Goal: Information Seeking & Learning: Learn about a topic

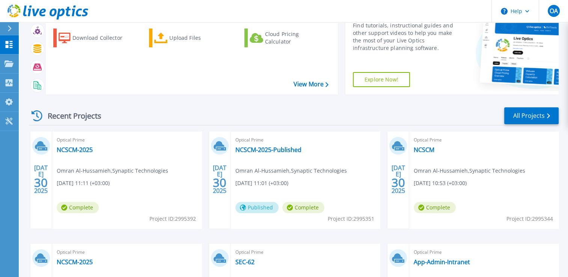
scroll to position [75, 0]
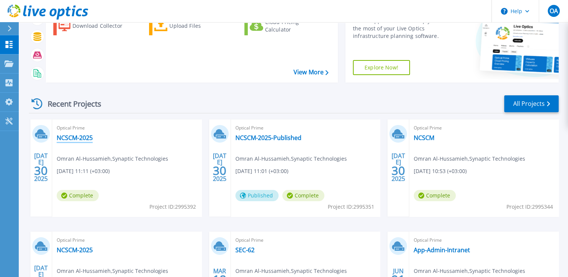
click at [68, 137] on link "NCSCM-2025" at bounding box center [75, 138] width 36 height 8
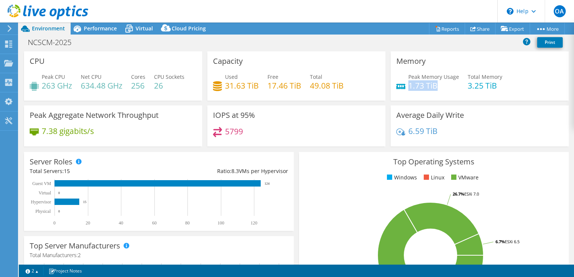
drag, startPoint x: 440, startPoint y: 83, endPoint x: 405, endPoint y: 86, distance: 34.6
click at [408, 86] on h4 "1.73 TiB" at bounding box center [433, 85] width 51 height 8
click at [132, 32] on icon at bounding box center [128, 28] width 13 height 13
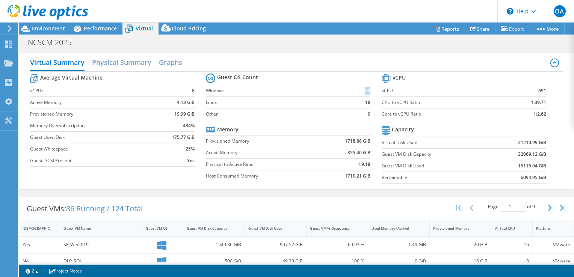
drag, startPoint x: 365, startPoint y: 91, endPoint x: 249, endPoint y: 93, distance: 116.0
click at [249, 93] on tr "Windows 68" at bounding box center [288, 91] width 164 height 12
drag, startPoint x: 312, startPoint y: 102, endPoint x: 307, endPoint y: 102, distance: 5.6
click at [307, 102] on section "Guest OS Count Windows 68 Linux 18 Other 0 Memory Provisioned Memory 1718.88 Gi…" at bounding box center [294, 129] width 176 height 114
drag, startPoint x: 307, startPoint y: 102, endPoint x: 303, endPoint y: 112, distance: 10.7
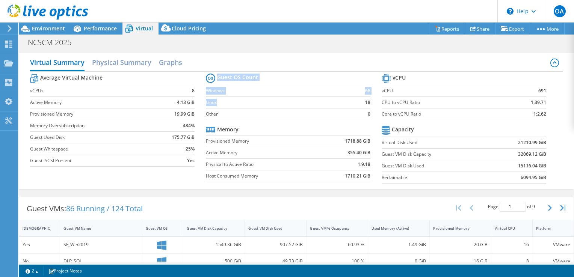
click at [303, 113] on label "Other" at bounding box center [280, 114] width 149 height 8
click at [355, 100] on td "18" at bounding box center [362, 102] width 15 height 12
click at [45, 30] on span "Environment" at bounding box center [48, 28] width 33 height 7
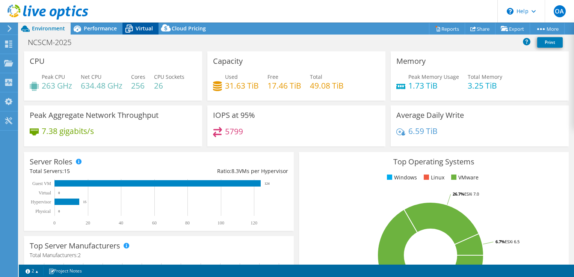
click at [135, 31] on icon at bounding box center [128, 28] width 13 height 13
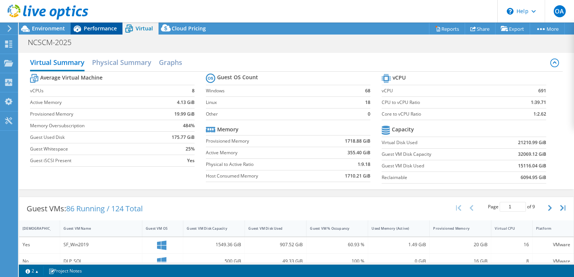
click at [89, 29] on span "Performance" at bounding box center [100, 28] width 33 height 7
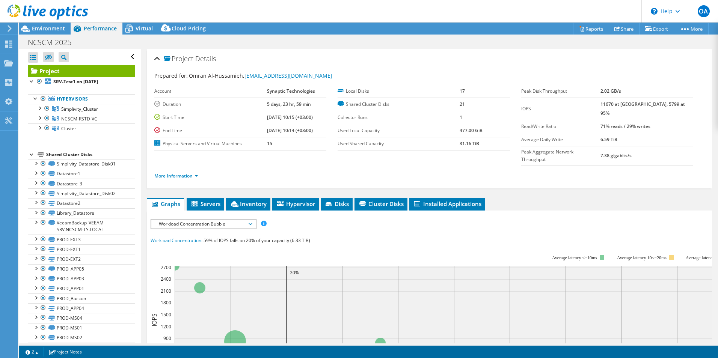
click at [35, 24] on div at bounding box center [44, 12] width 88 height 25
click at [36, 26] on span "Environment" at bounding box center [48, 28] width 33 height 7
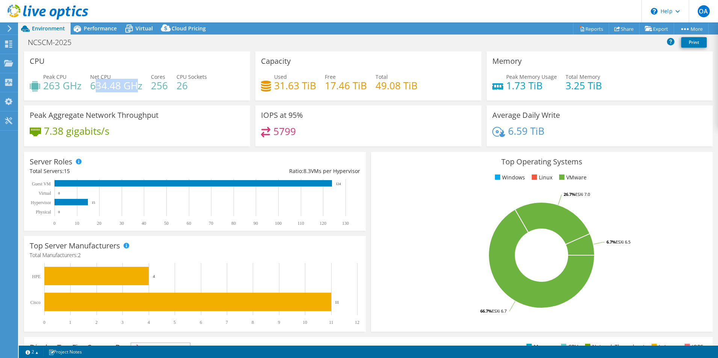
drag, startPoint x: 138, startPoint y: 84, endPoint x: 97, endPoint y: 84, distance: 40.9
click at [97, 84] on h4 "634.48 GHz" at bounding box center [116, 85] width 52 height 8
click at [172, 107] on div "Peak Aggregate Network Throughput 7.38 gigabits/s" at bounding box center [137, 125] width 226 height 41
click at [59, 87] on h4 "263 GHz" at bounding box center [62, 85] width 38 height 8
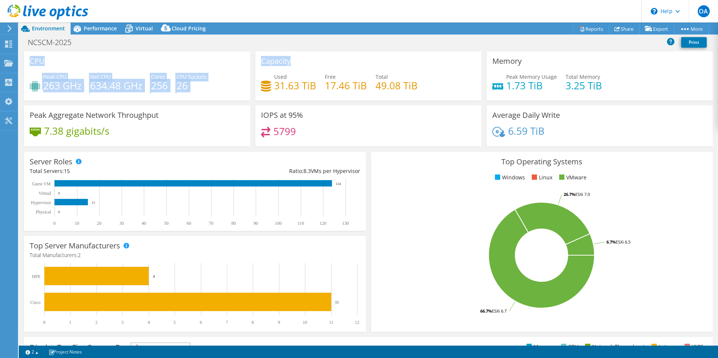
drag, startPoint x: 30, startPoint y: 60, endPoint x: 301, endPoint y: 71, distance: 270.9
click at [301, 71] on div "CPU Peak CPU 263 GHz Net CPU 634.48 GHz Cores 256 CPU Sockets 26 Capacity Used …" at bounding box center [368, 101] width 694 height 100
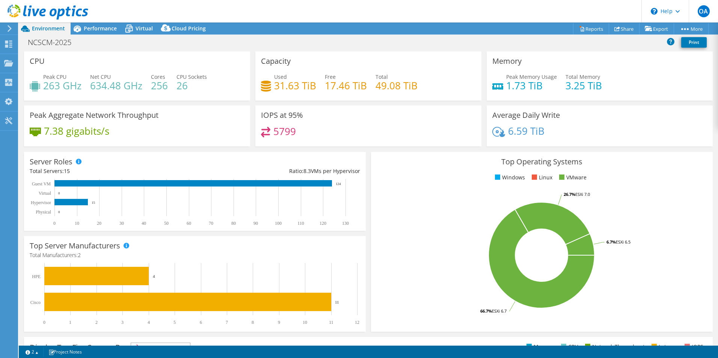
click at [429, 138] on div "5799" at bounding box center [368, 135] width 215 height 16
drag, startPoint x: 583, startPoint y: 123, endPoint x: 141, endPoint y: 130, distance: 441.5
click at [185, 125] on div "CPU Peak CPU 263 GHz Net CPU 634.48 GHz Cores 256 CPU Sockets 26 Capacity Used …" at bounding box center [368, 101] width 694 height 100
click at [573, 126] on div "Average Daily Write 6.59 TiB" at bounding box center [599, 125] width 226 height 41
